Goal: Transaction & Acquisition: Purchase product/service

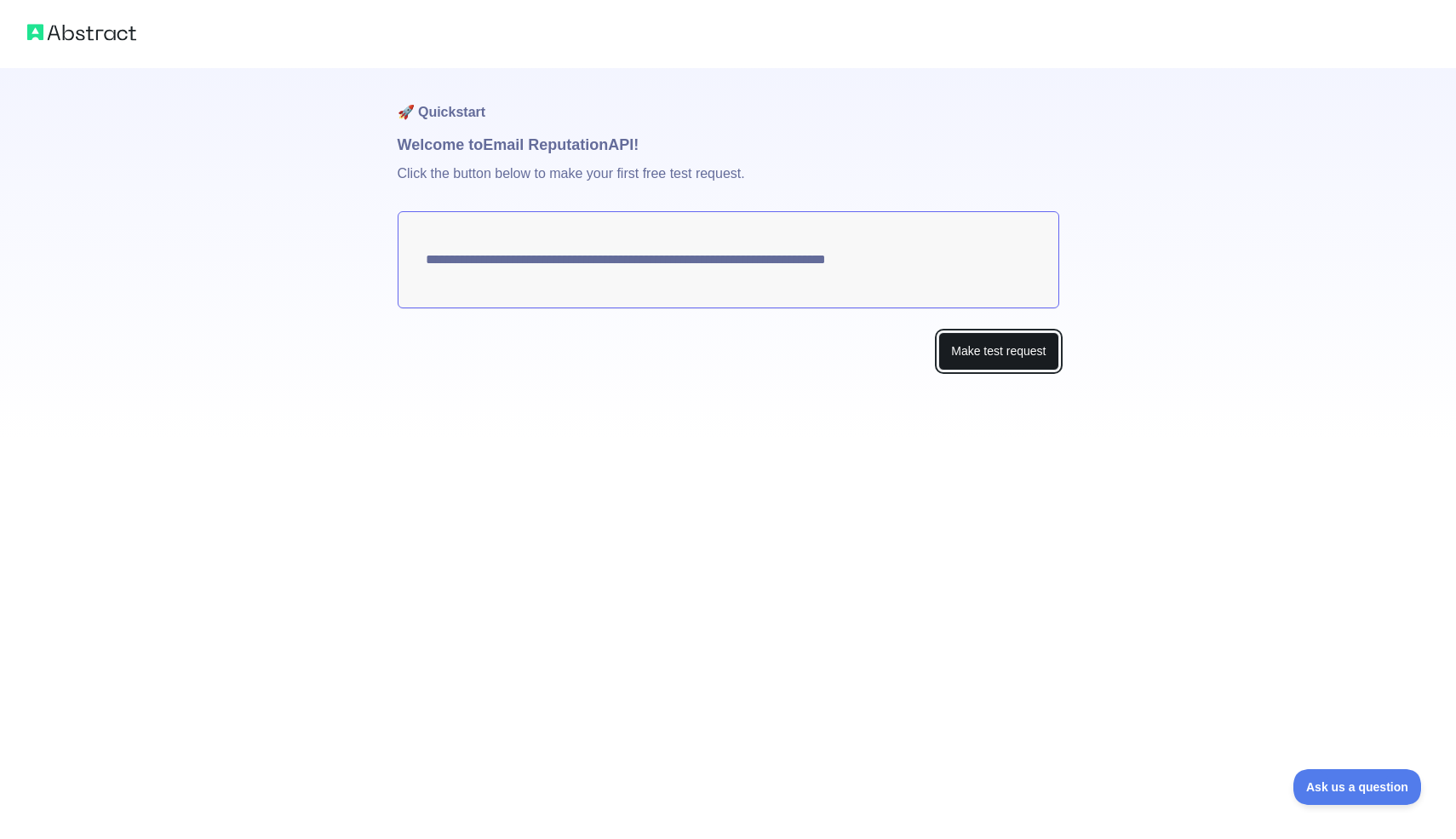
click at [957, 357] on button "Make test request" at bounding box center [998, 351] width 120 height 38
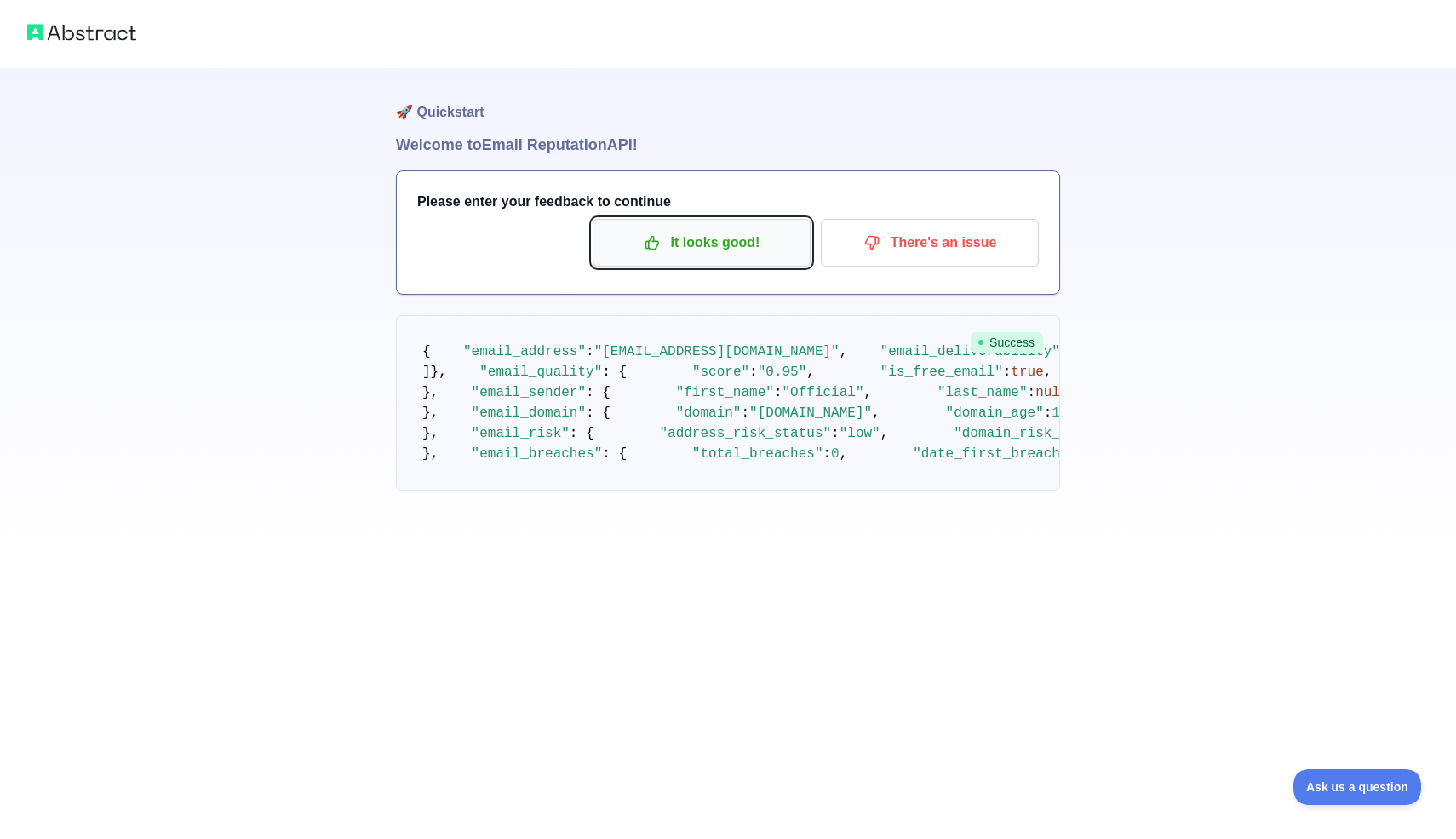
click at [660, 236] on icon "button" at bounding box center [652, 243] width 17 height 17
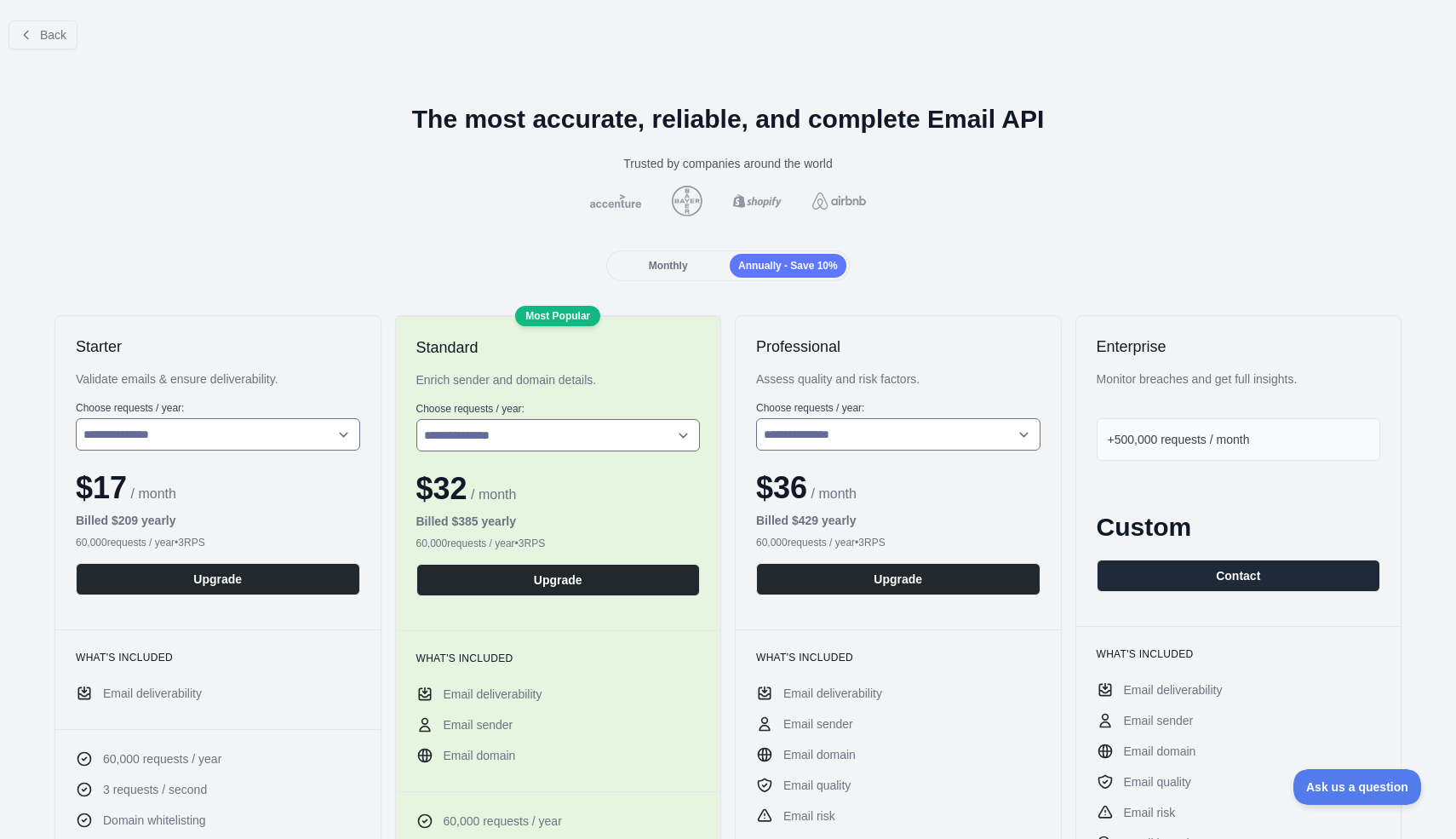
click at [667, 263] on span "Monthly" at bounding box center [668, 266] width 39 height 12
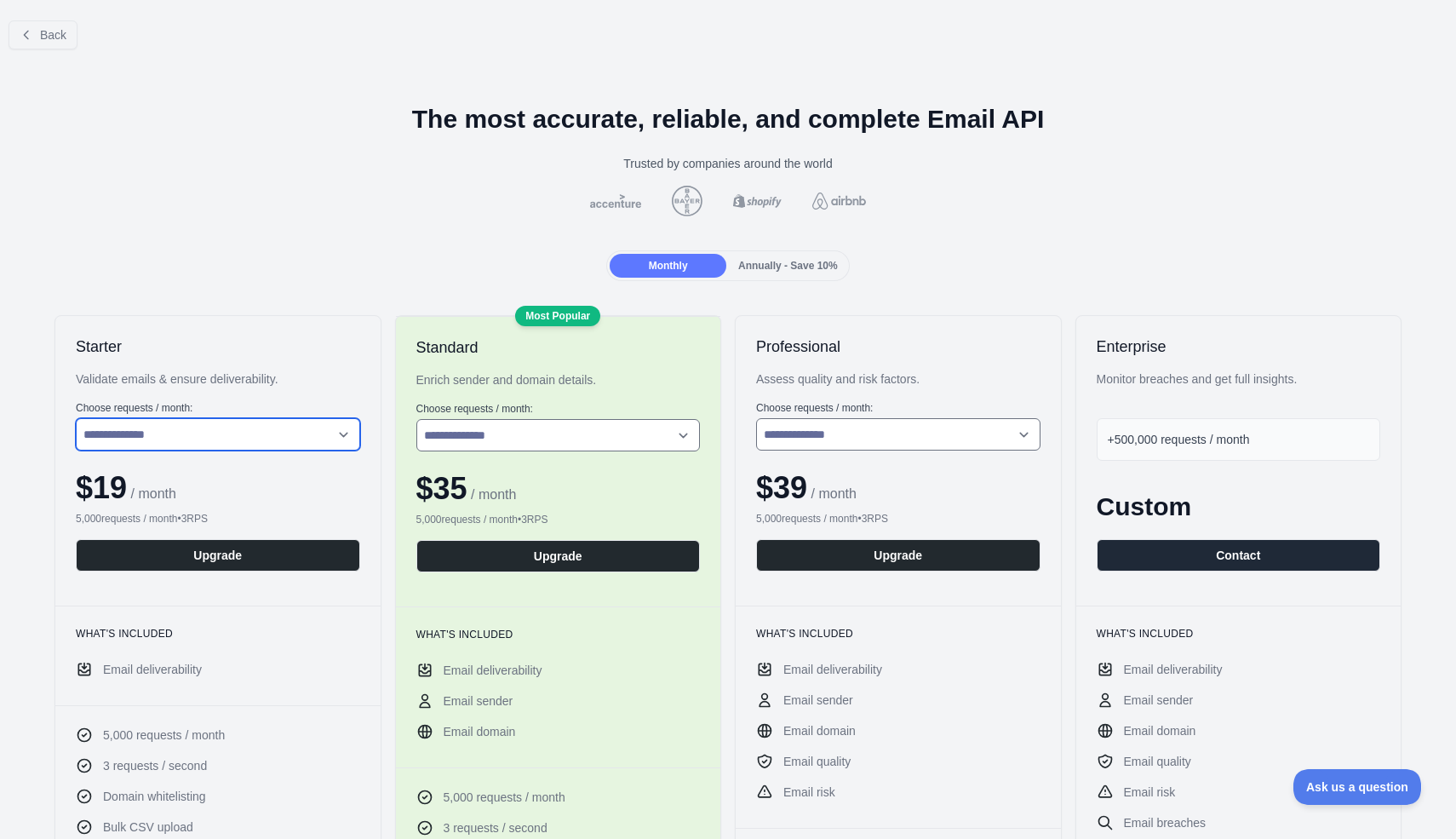
click at [285, 435] on select "**********" at bounding box center [218, 434] width 284 height 32
click at [76, 419] on select "**********" at bounding box center [218, 434] width 284 height 32
click at [48, 32] on span "Back" at bounding box center [53, 35] width 26 height 14
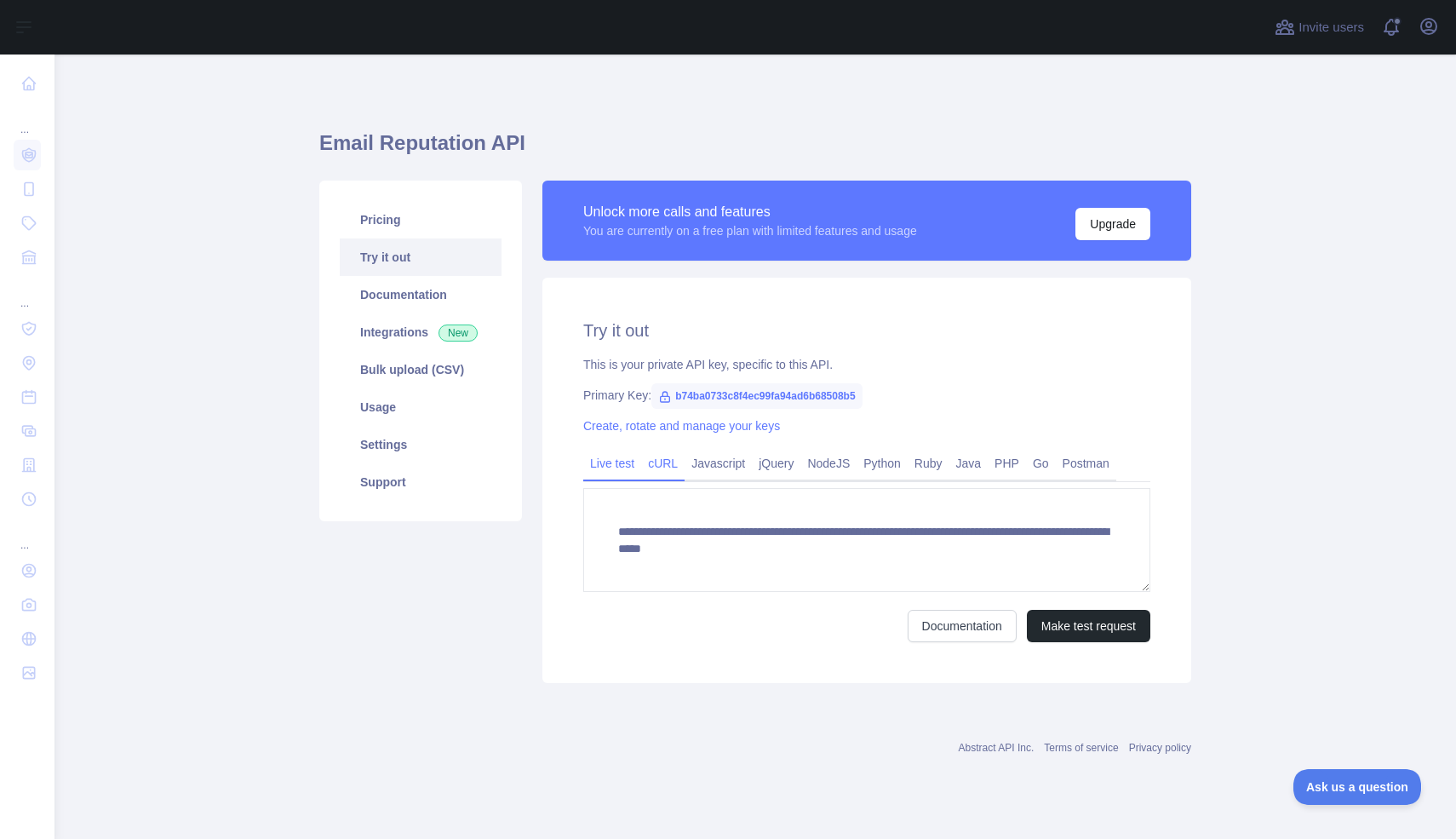
click at [663, 459] on link "cURL" at bounding box center [663, 463] width 44 height 27
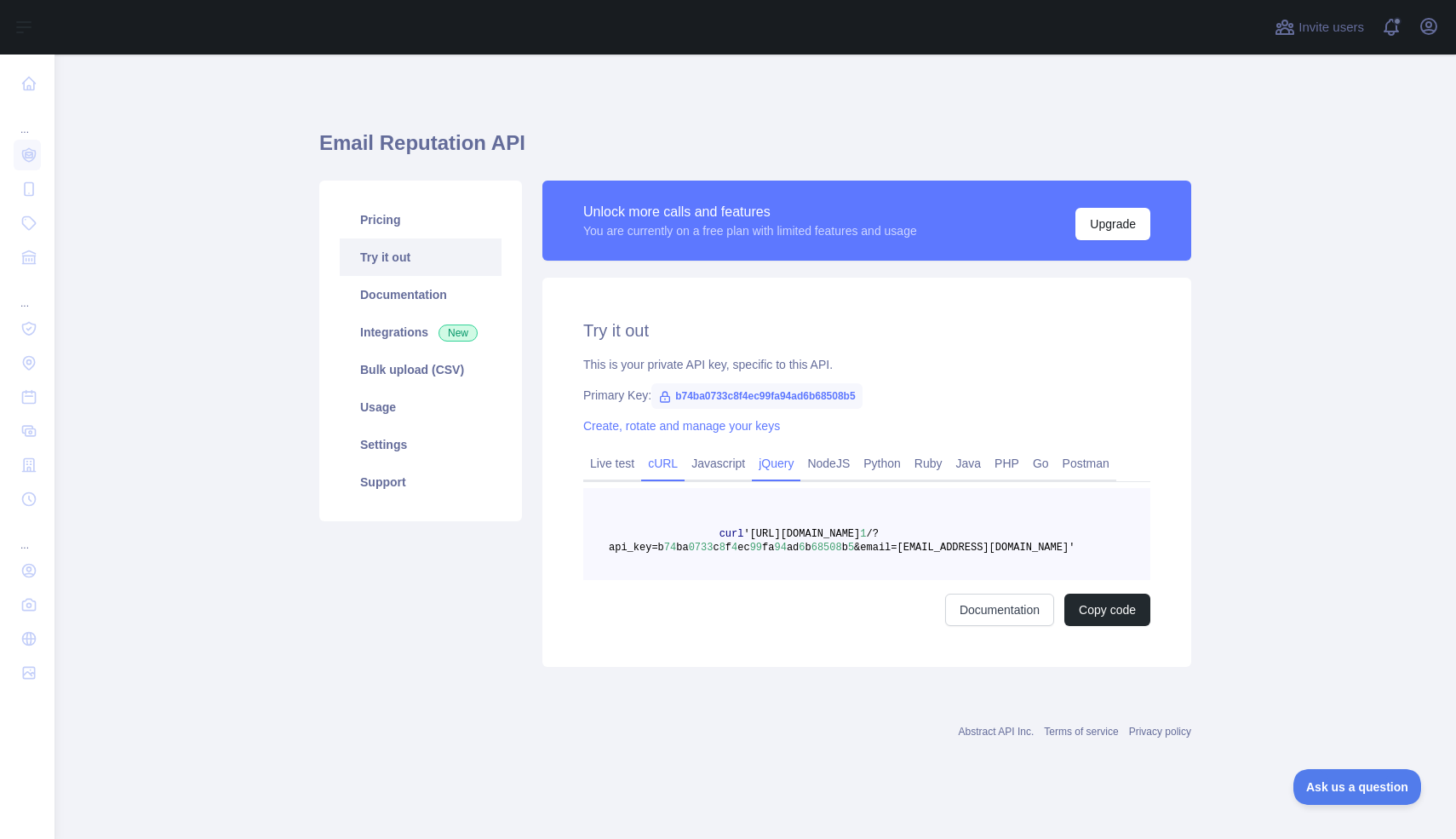
click at [788, 463] on link "jQuery" at bounding box center [776, 463] width 49 height 27
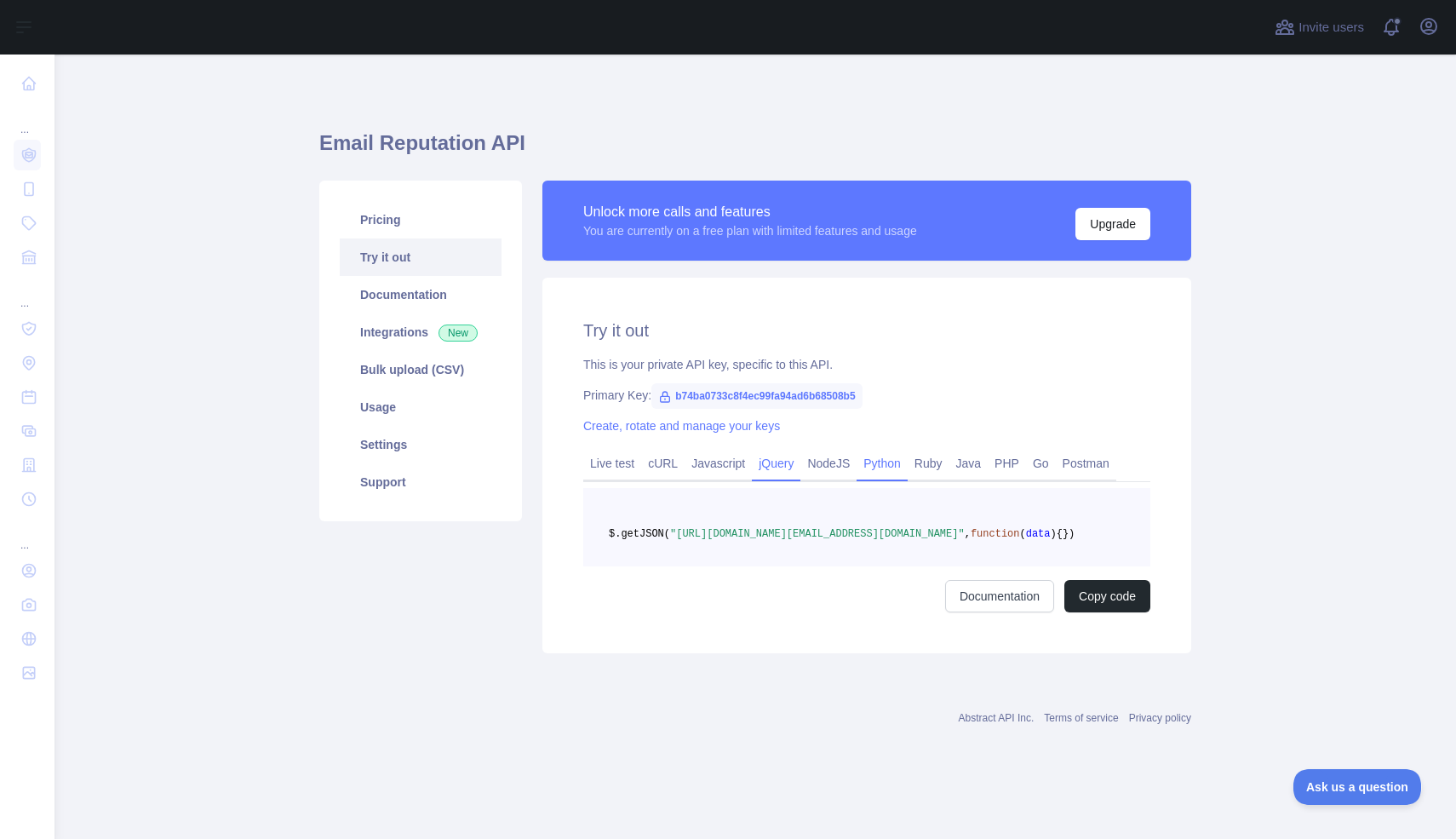
click at [871, 460] on link "Python" at bounding box center [881, 463] width 51 height 27
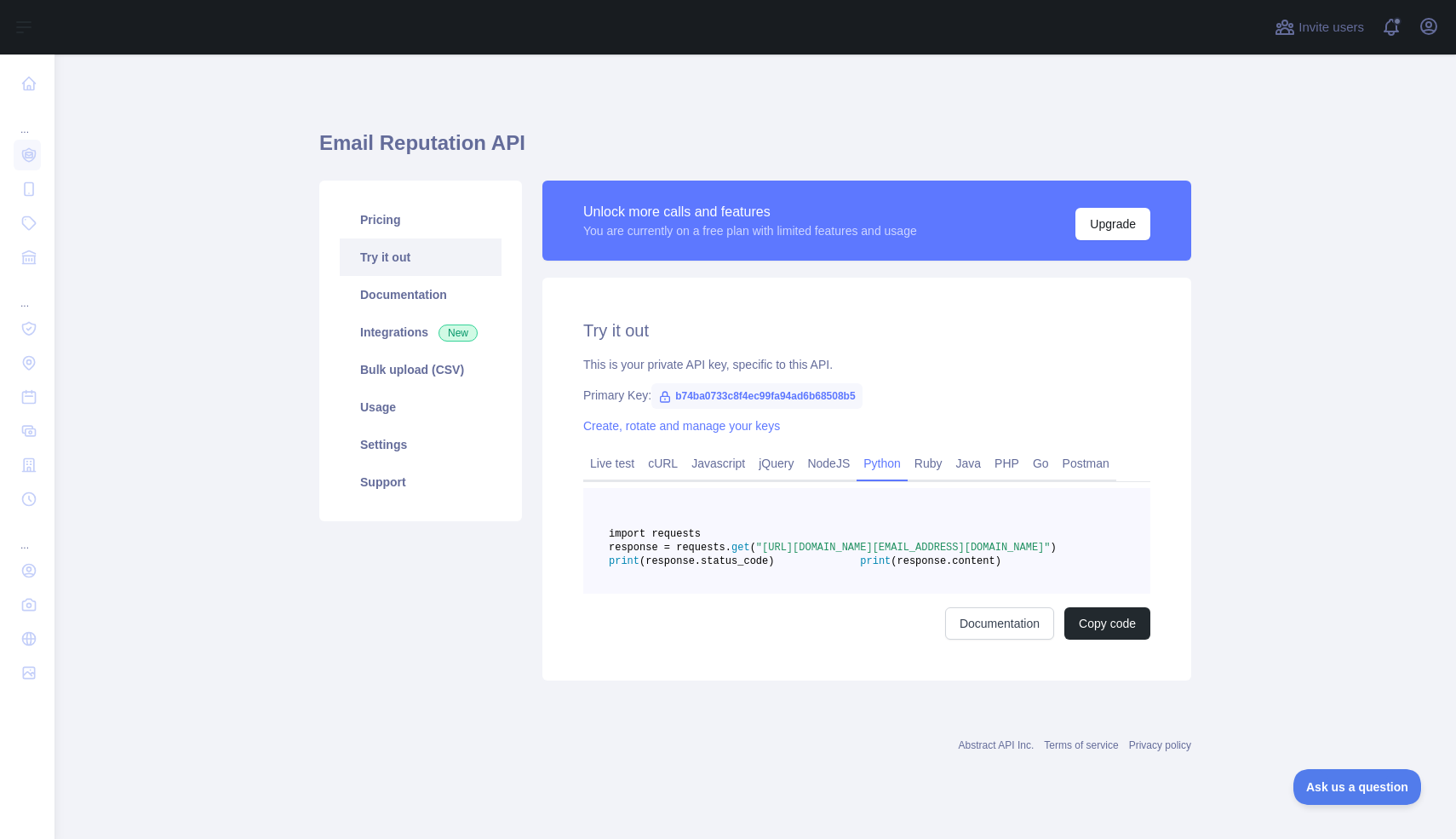
scroll to position [9, 0]
click at [383, 215] on link "Pricing" at bounding box center [421, 219] width 162 height 38
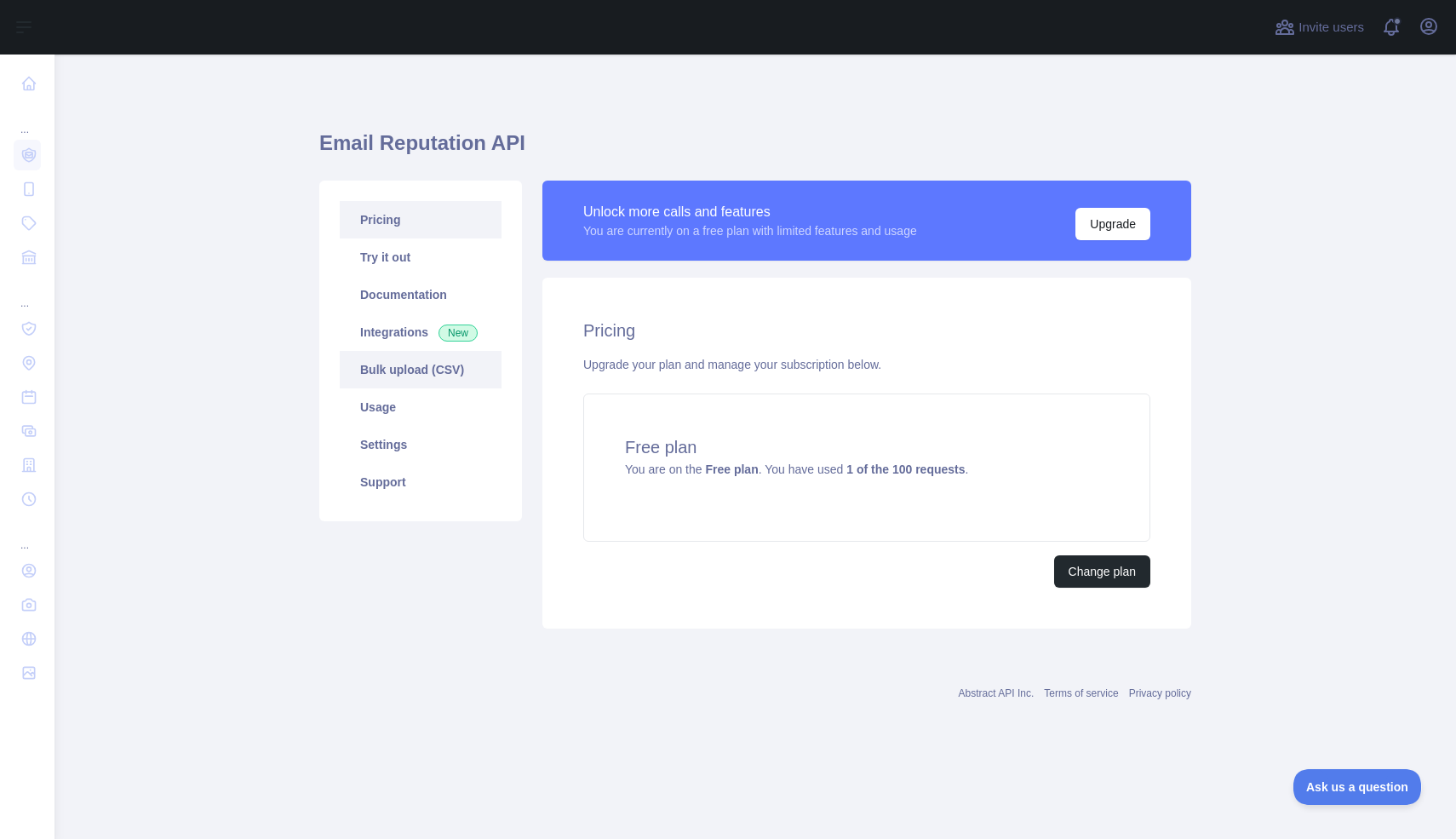
click at [418, 363] on link "Bulk upload (CSV)" at bounding box center [421, 369] width 162 height 38
